Goal: Task Accomplishment & Management: Manage account settings

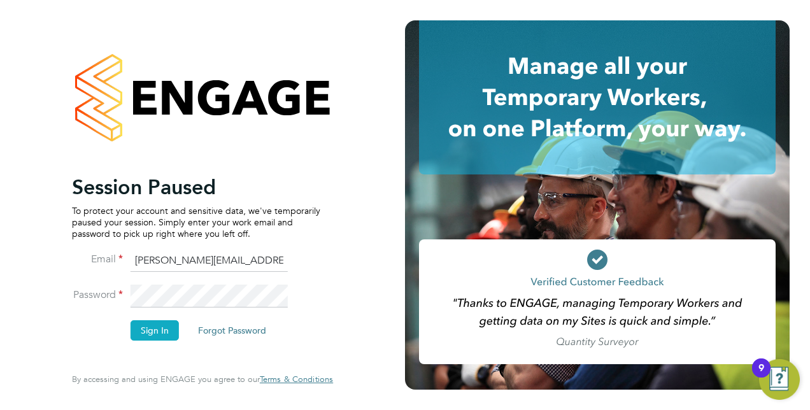
click at [148, 326] on button "Sign In" at bounding box center [155, 330] width 48 height 20
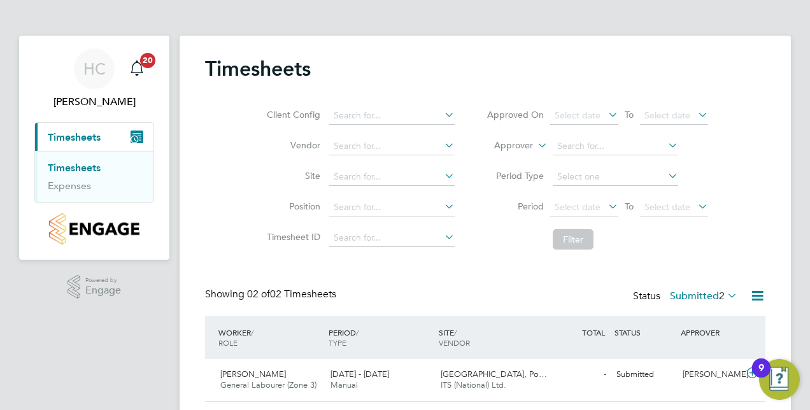
scroll to position [79, 0]
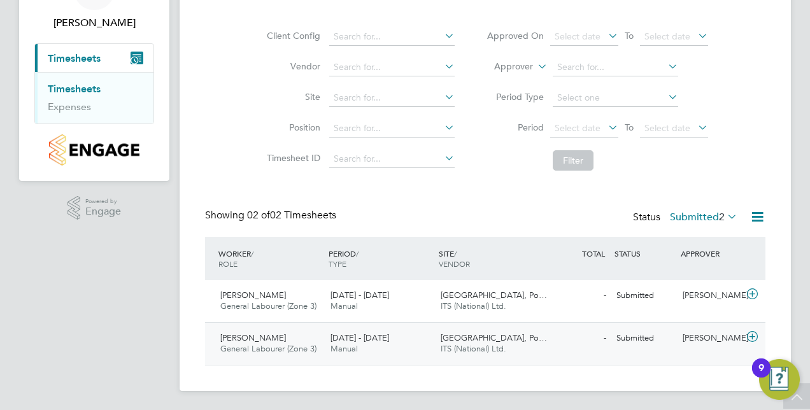
click at [321, 343] on div "[PERSON_NAME] General Labourer (Zone 3) [DATE] - [DATE]" at bounding box center [270, 344] width 110 height 32
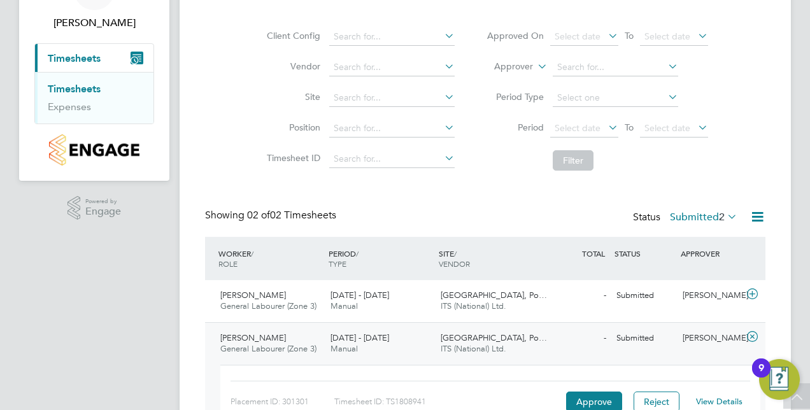
scroll to position [160, 0]
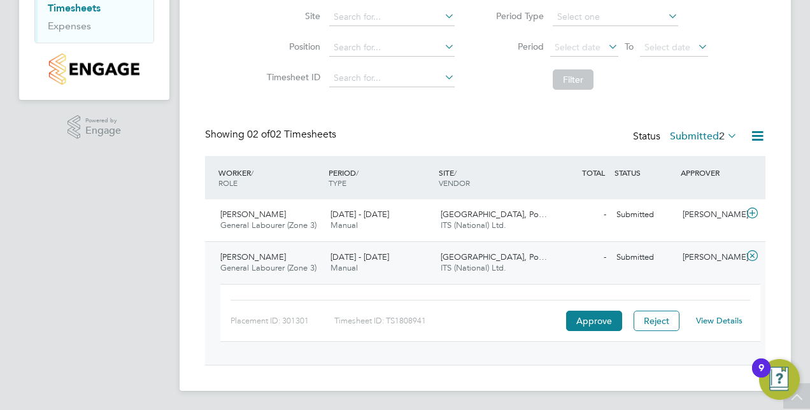
click at [723, 320] on link "View Details" at bounding box center [719, 320] width 47 height 11
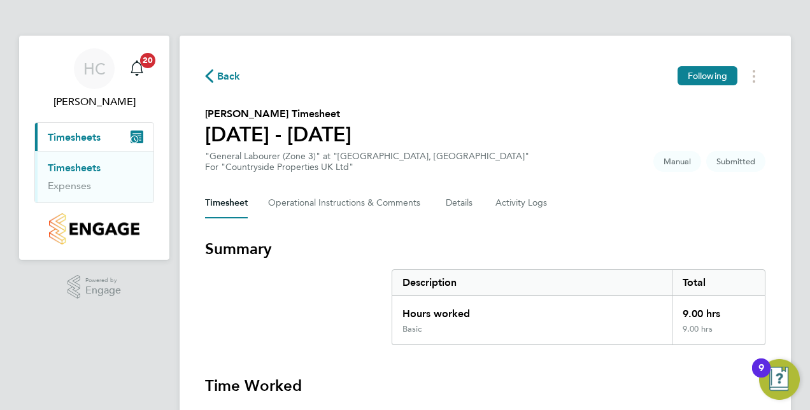
click at [238, 83] on span "Back" at bounding box center [229, 76] width 24 height 15
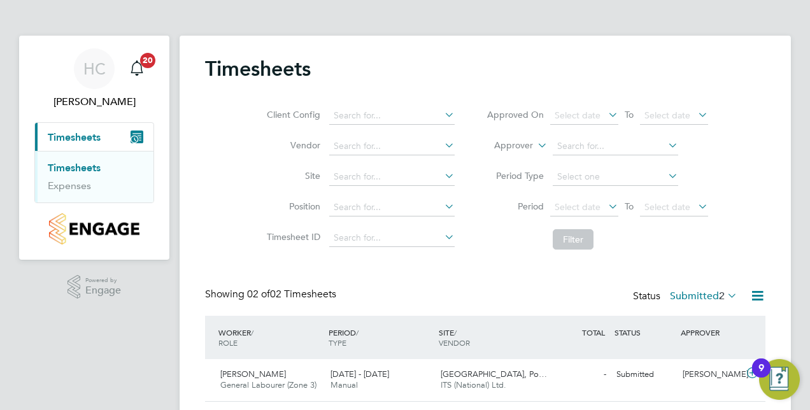
scroll to position [79, 0]
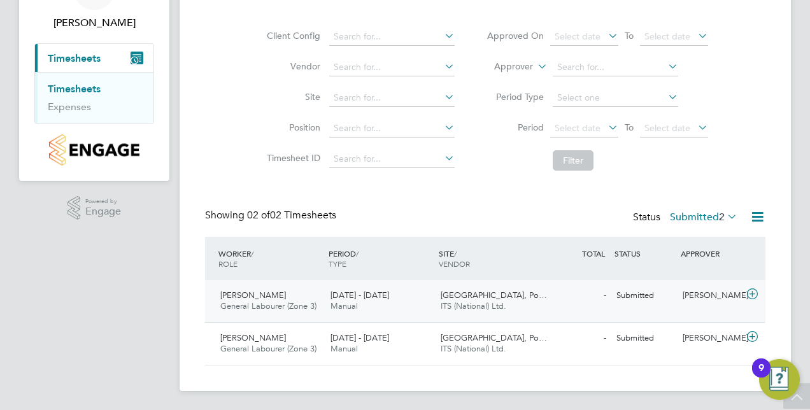
click at [421, 297] on div "18 - 24 Aug 2025 Manual" at bounding box center [381, 301] width 110 height 32
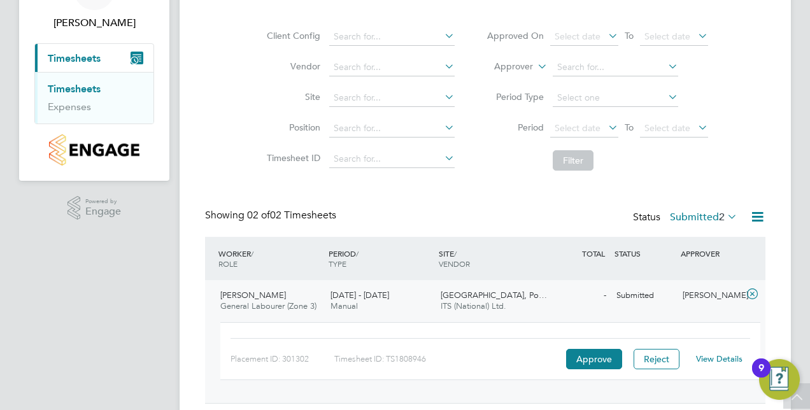
click at [711, 361] on link "View Details" at bounding box center [719, 359] width 47 height 11
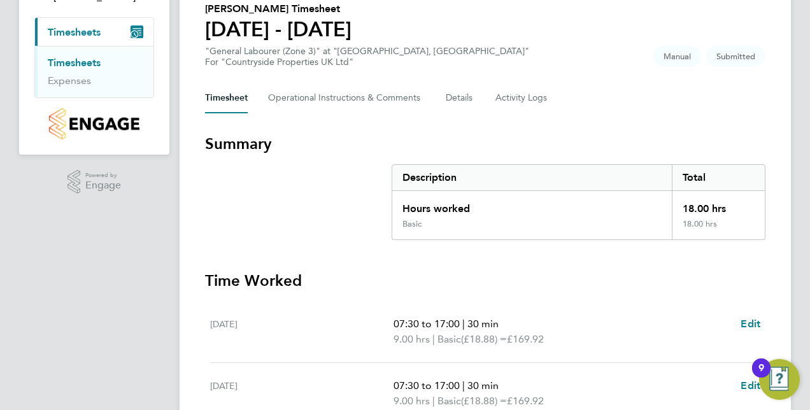
scroll to position [415, 0]
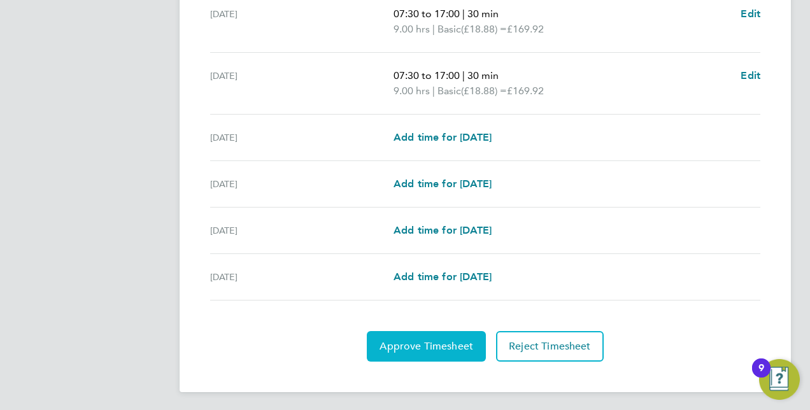
click at [438, 354] on button "Approve Timesheet" at bounding box center [426, 346] width 119 height 31
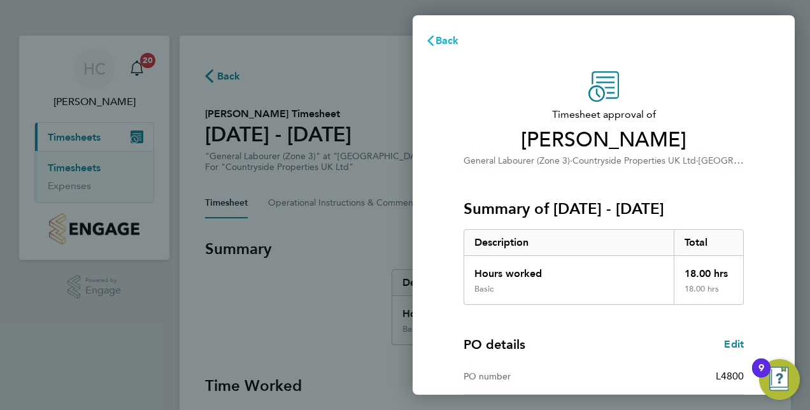
click at [451, 38] on span "Back" at bounding box center [448, 40] width 24 height 12
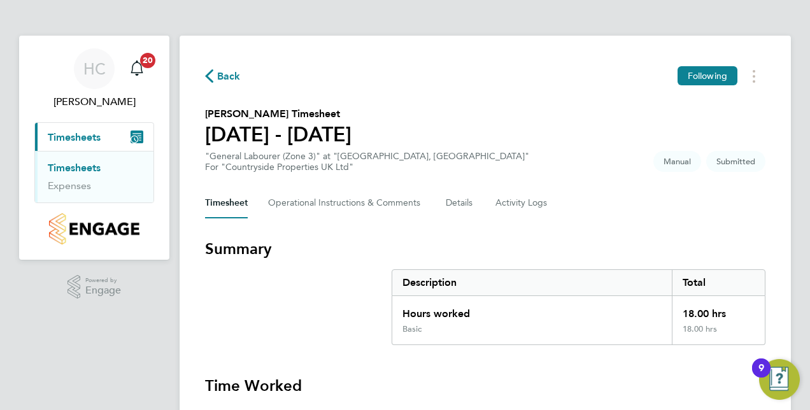
click at [224, 80] on span "Back" at bounding box center [229, 76] width 24 height 15
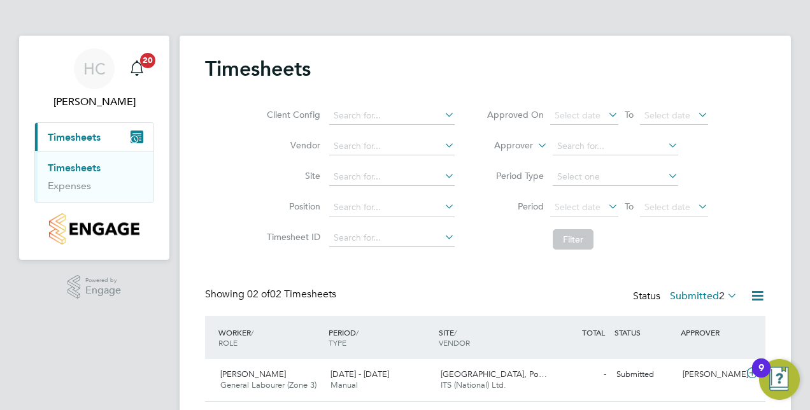
scroll to position [79, 0]
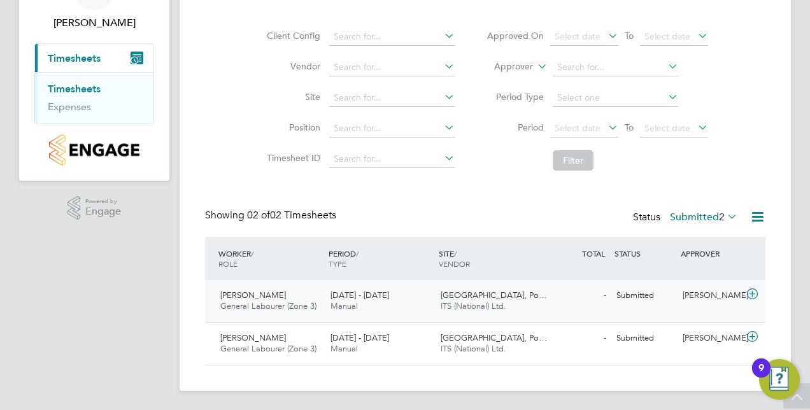
click at [753, 294] on icon at bounding box center [753, 294] width 16 height 10
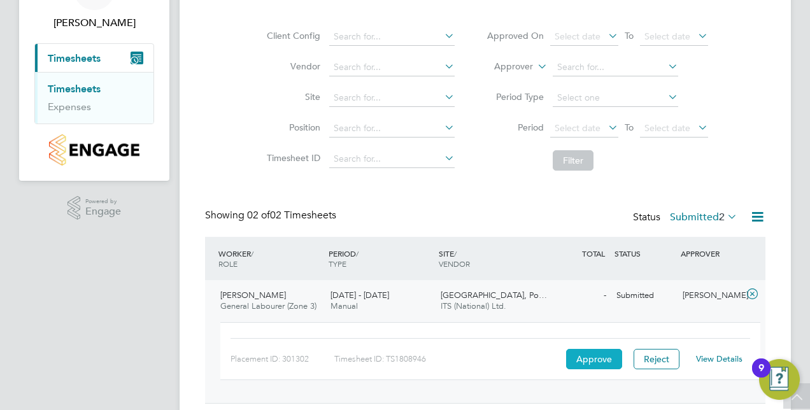
click at [602, 361] on button "Approve" at bounding box center [594, 359] width 56 height 20
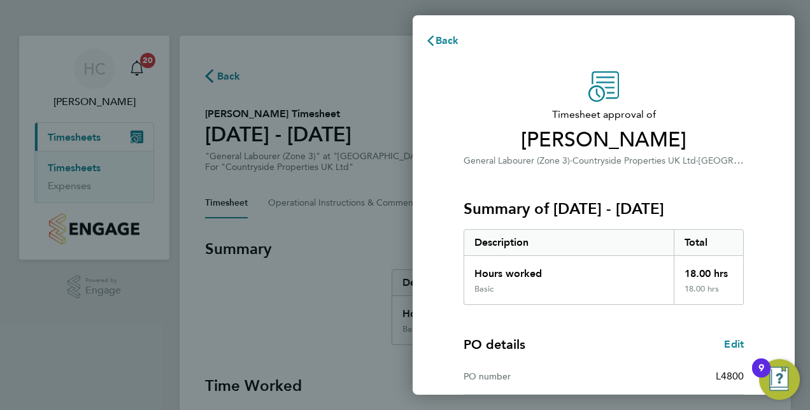
scroll to position [162, 0]
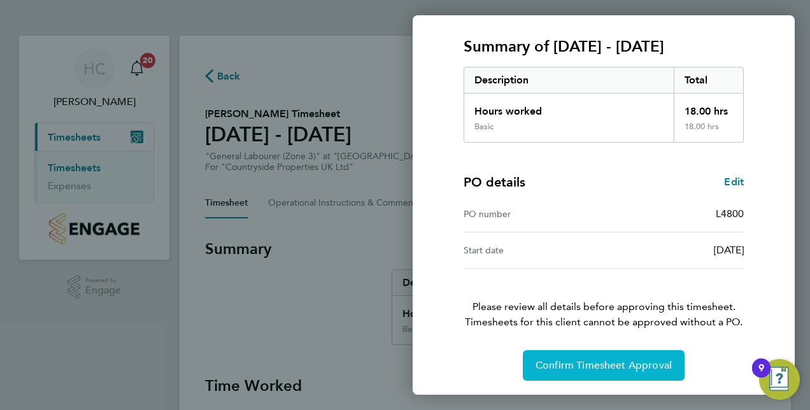
click at [601, 367] on span "Confirm Timesheet Approval" at bounding box center [604, 365] width 136 height 13
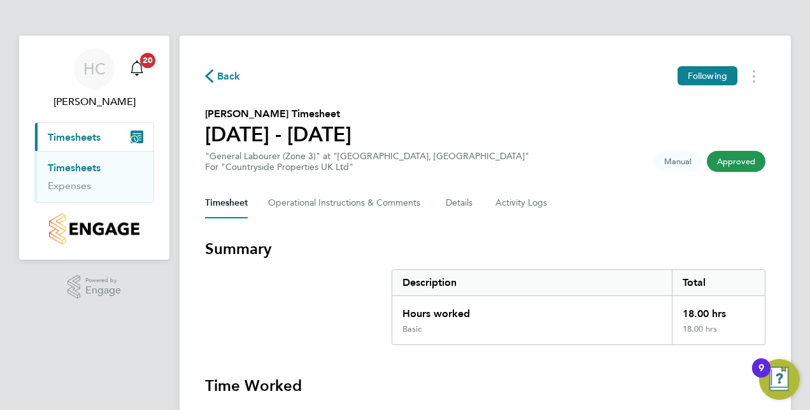
click at [224, 74] on span "Back" at bounding box center [229, 76] width 24 height 15
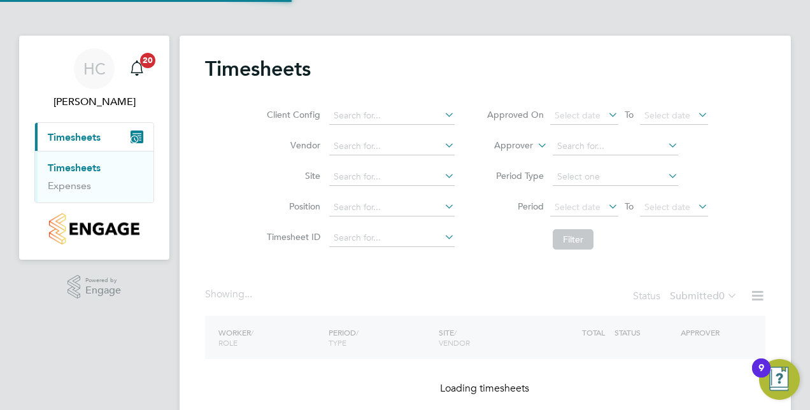
click at [224, 74] on h2 "Timesheets" at bounding box center [258, 68] width 106 height 25
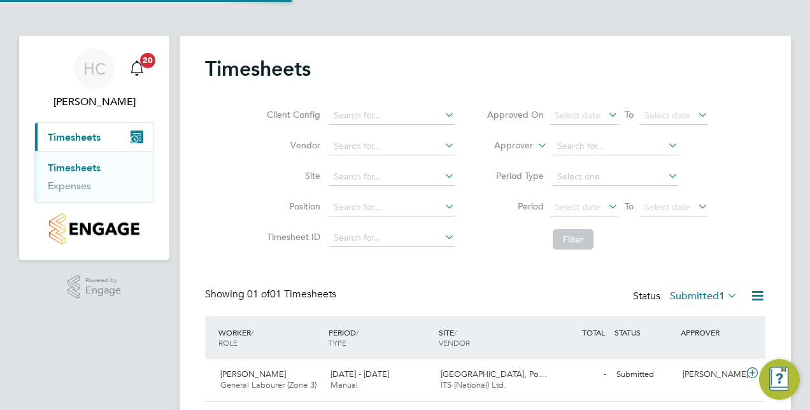
scroll to position [32, 110]
click at [260, 257] on div "Timesheets Client Config Vendor Site Position Timesheet ID Approved On Select d…" at bounding box center [485, 229] width 561 height 346
click at [450, 284] on div "Timesheets Client Config Vendor Site Position Timesheet ID Approved On Select d…" at bounding box center [485, 229] width 561 height 346
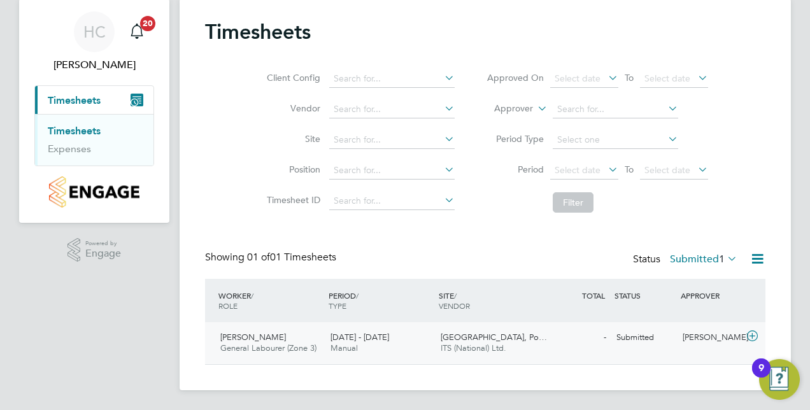
click at [410, 340] on div "18 - 24 Aug 2025 Manual" at bounding box center [381, 343] width 110 height 32
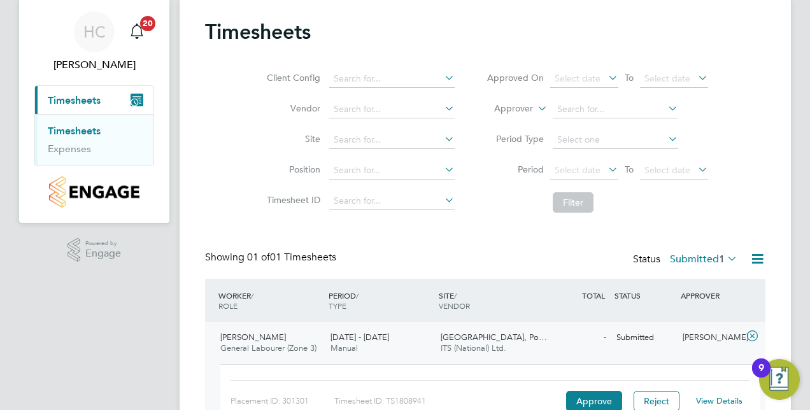
scroll to position [117, 0]
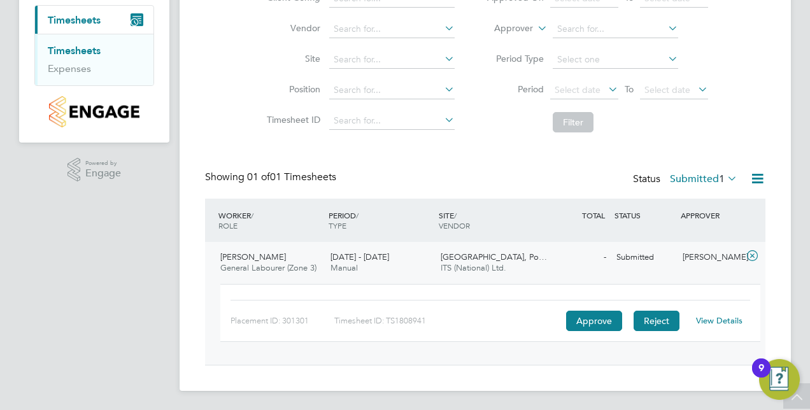
click at [651, 320] on button "Reject" at bounding box center [657, 321] width 46 height 20
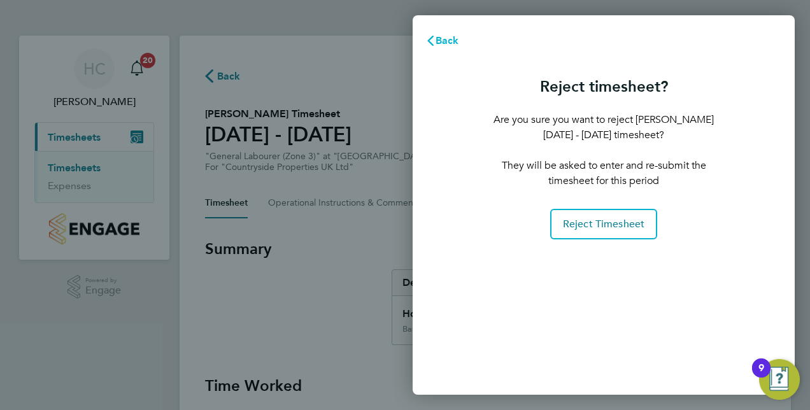
click at [447, 31] on button "Back" at bounding box center [442, 40] width 59 height 25
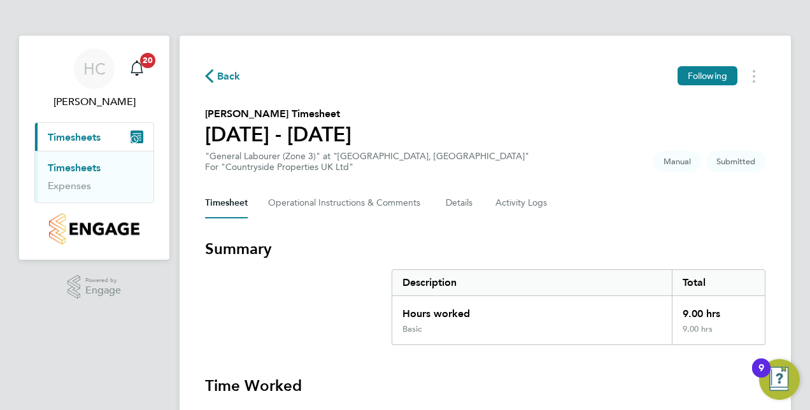
scroll to position [169, 0]
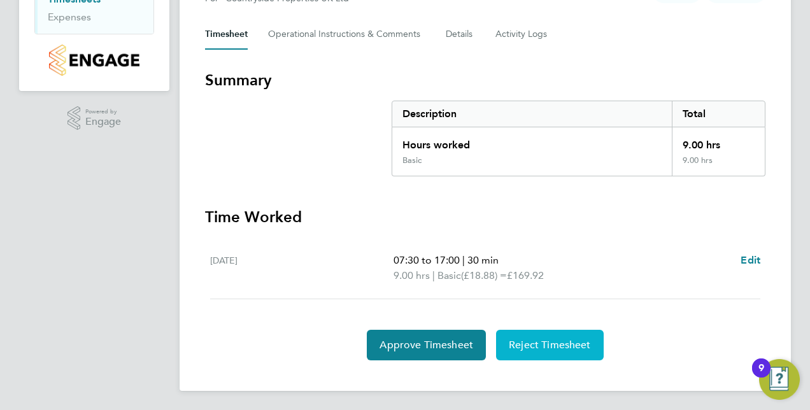
click at [536, 353] on button "Reject Timesheet" at bounding box center [550, 345] width 108 height 31
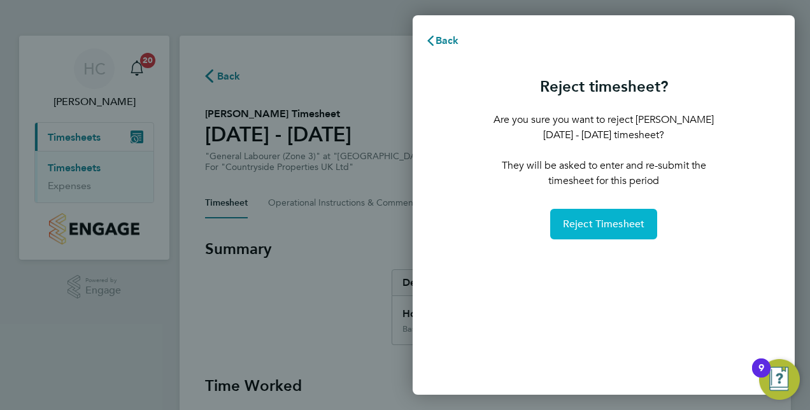
click at [590, 237] on button "Reject Timesheet" at bounding box center [604, 224] width 108 height 31
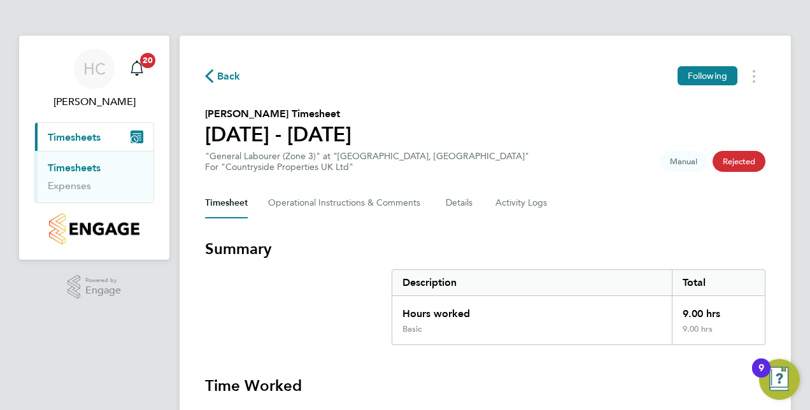
click at [218, 82] on span "Back" at bounding box center [229, 76] width 24 height 15
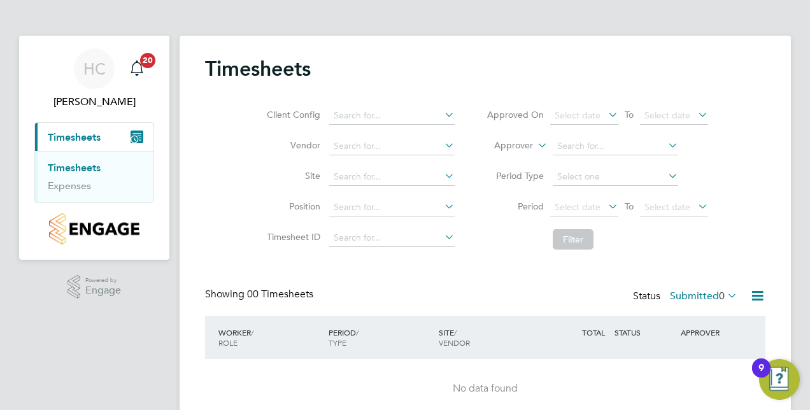
scroll to position [54, 0]
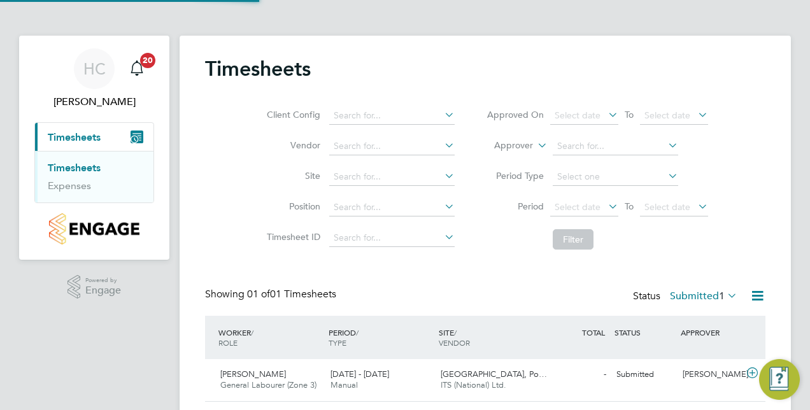
scroll to position [32, 110]
click at [313, 391] on div "Jayden Reid General Labourer (Zone 3) 18 - 24 Aug 2025" at bounding box center [270, 380] width 110 height 32
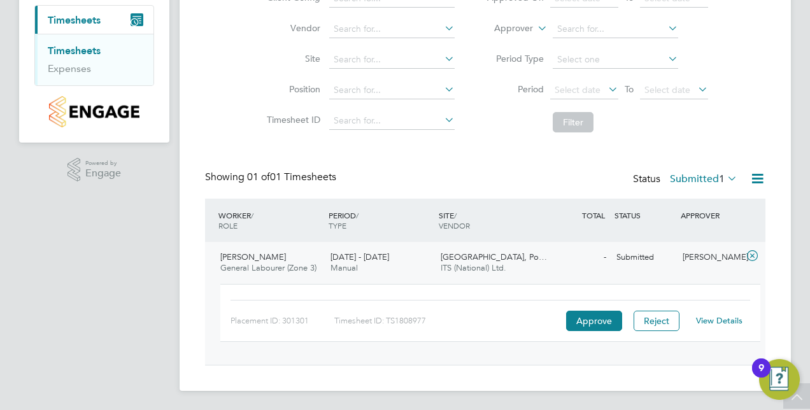
click at [720, 316] on link "View Details" at bounding box center [719, 320] width 47 height 11
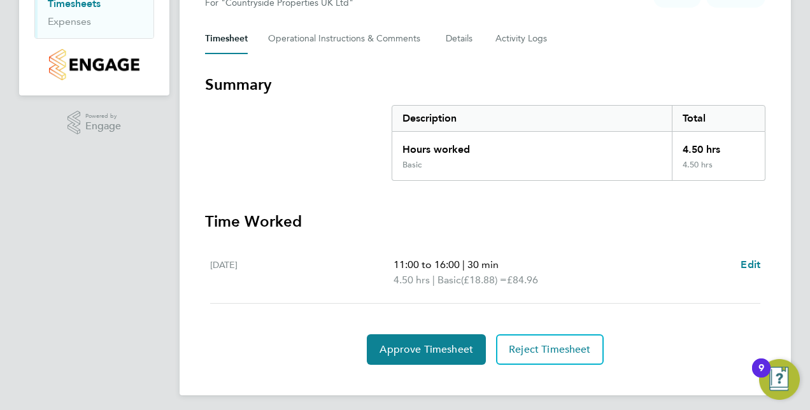
scroll to position [165, 0]
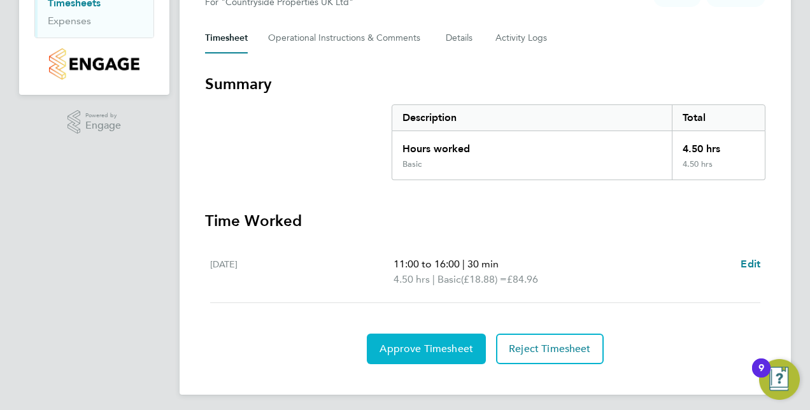
click at [420, 355] on button "Approve Timesheet" at bounding box center [426, 349] width 119 height 31
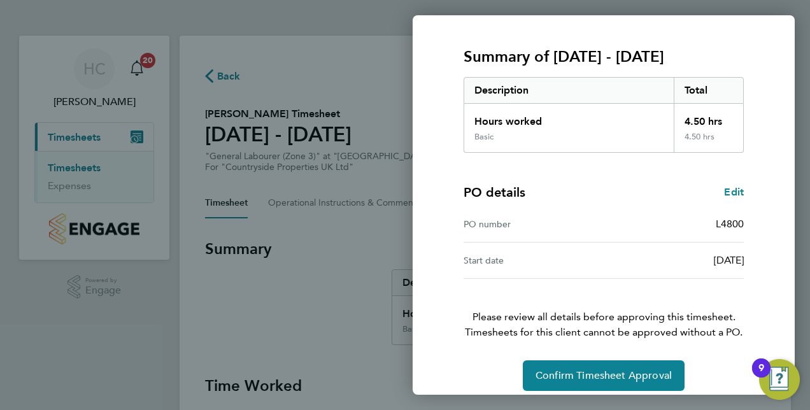
scroll to position [162, 0]
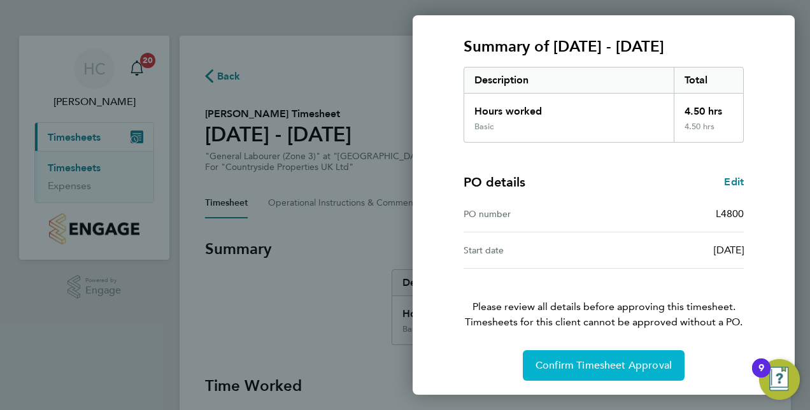
click at [625, 360] on span "Confirm Timesheet Approval" at bounding box center [604, 365] width 136 height 13
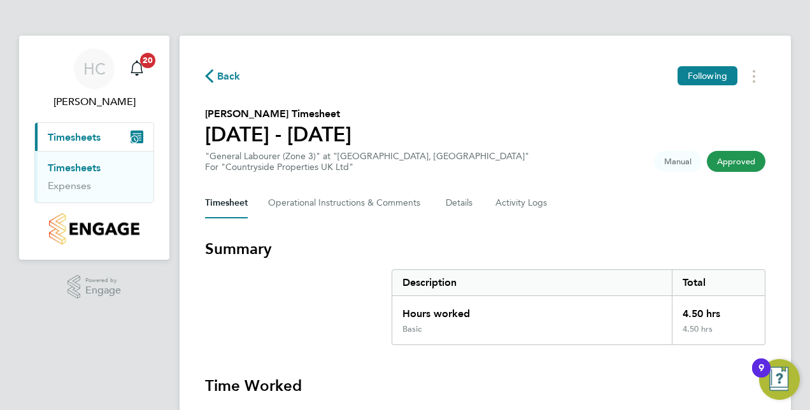
click at [241, 71] on div "Back Following" at bounding box center [485, 76] width 561 height 20
click at [233, 74] on span "Back" at bounding box center [229, 76] width 24 height 15
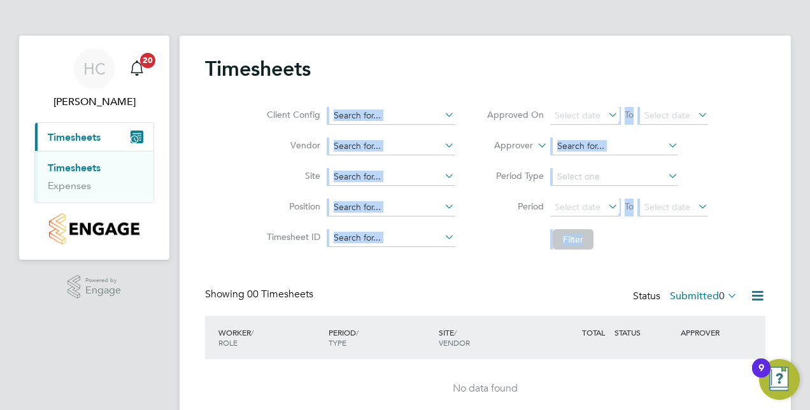
drag, startPoint x: 351, startPoint y: 273, endPoint x: 415, endPoint y: 41, distance: 241.1
click at [415, 41] on div "Timesheets Client Config Vendor Site Position Timesheet ID Approved On Select d…" at bounding box center [486, 240] width 612 height 409
click at [256, 203] on li "Position" at bounding box center [359, 207] width 224 height 31
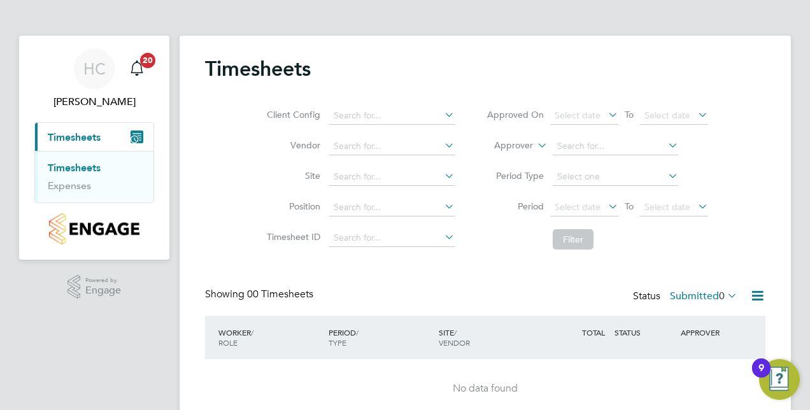
scroll to position [54, 0]
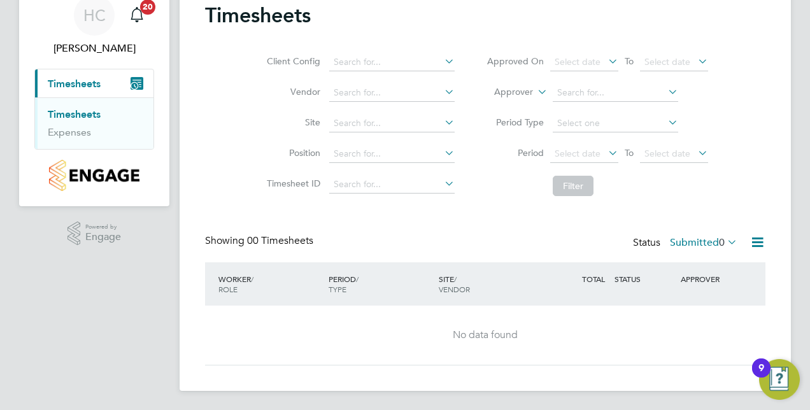
click at [87, 90] on button "Current page: Timesheets" at bounding box center [94, 83] width 118 height 28
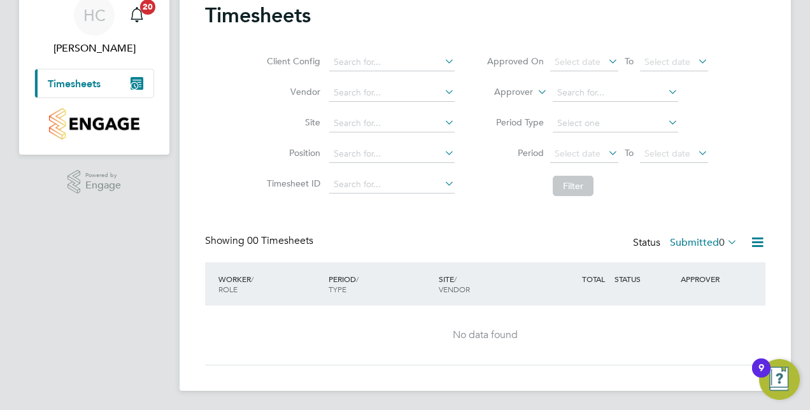
click at [87, 90] on button "Current page: Timesheets" at bounding box center [94, 83] width 118 height 28
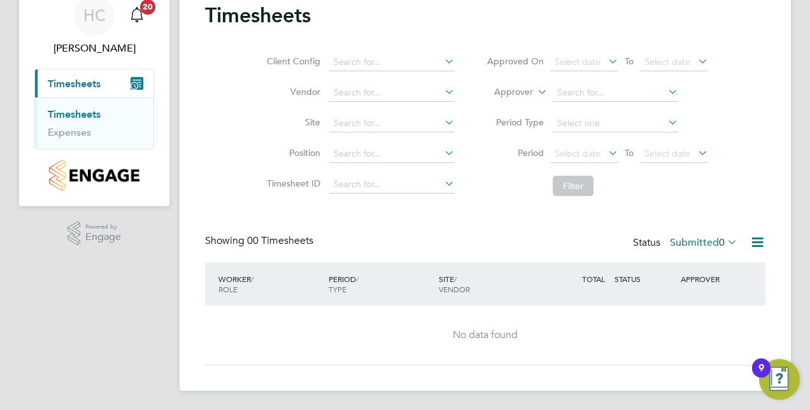
click at [83, 111] on link "Timesheets" at bounding box center [74, 114] width 53 height 12
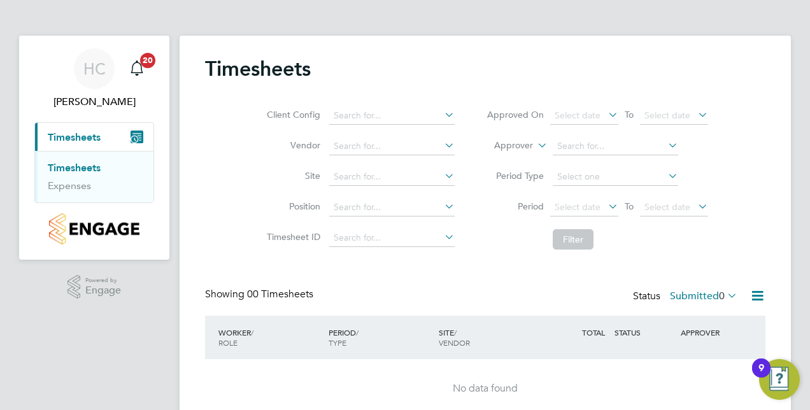
click at [203, 144] on div "Timesheets Client Config Vendor Site Position Timesheet ID Approved On Select d…" at bounding box center [486, 240] width 612 height 409
click at [518, 80] on div "Timesheets" at bounding box center [485, 75] width 561 height 38
